Goal: Check status

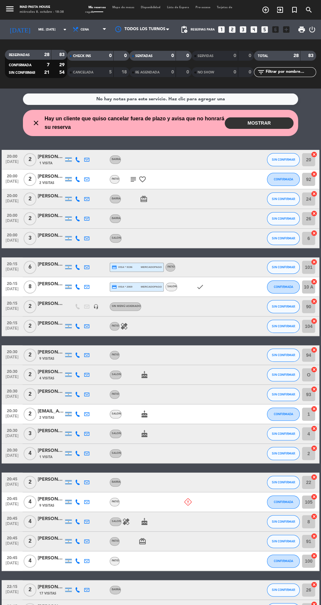
click at [242, 125] on button "MOSTRAR" at bounding box center [259, 122] width 69 height 11
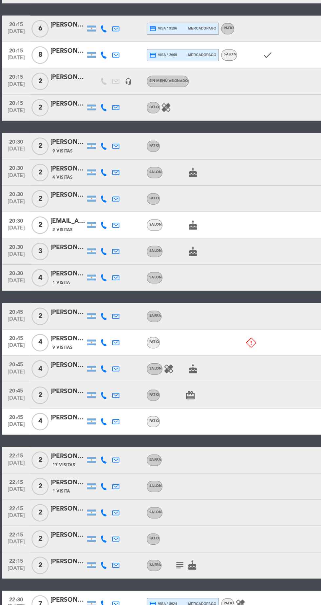
click at [87, 463] on icon at bounding box center [86, 462] width 5 height 5
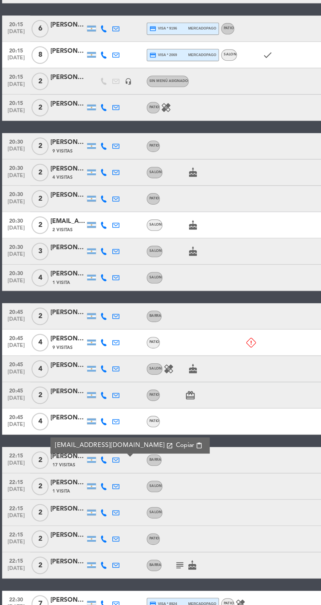
click at [42, 466] on span "17 Visitas" at bounding box center [47, 465] width 17 height 5
